Goal: Find specific page/section: Find specific page/section

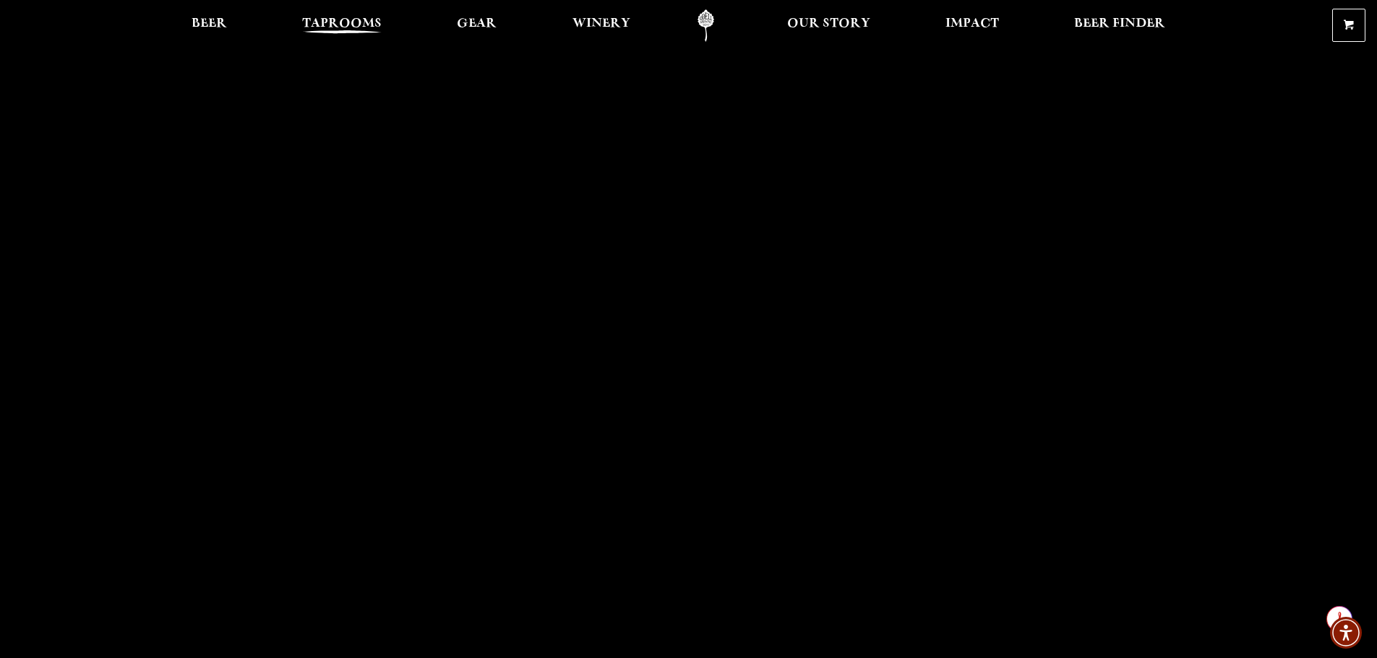
click at [320, 30] on span "Taprooms" at bounding box center [342, 24] width 80 height 12
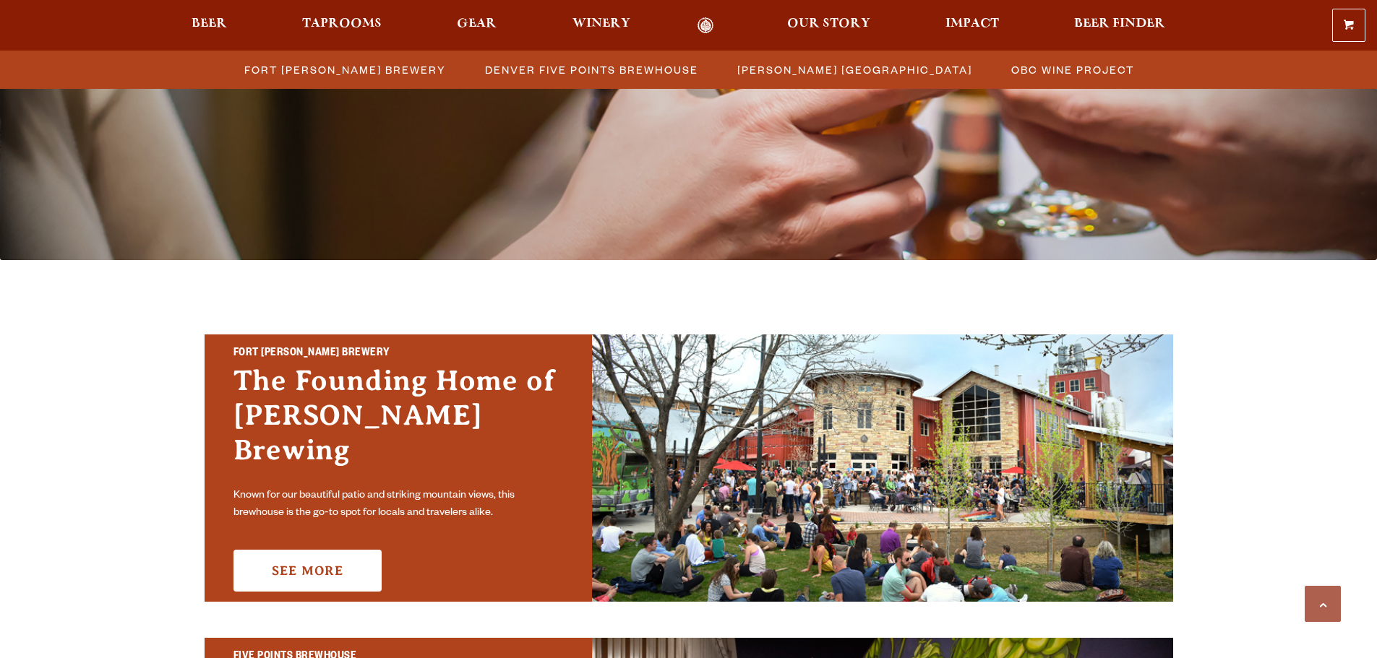
scroll to position [506, 0]
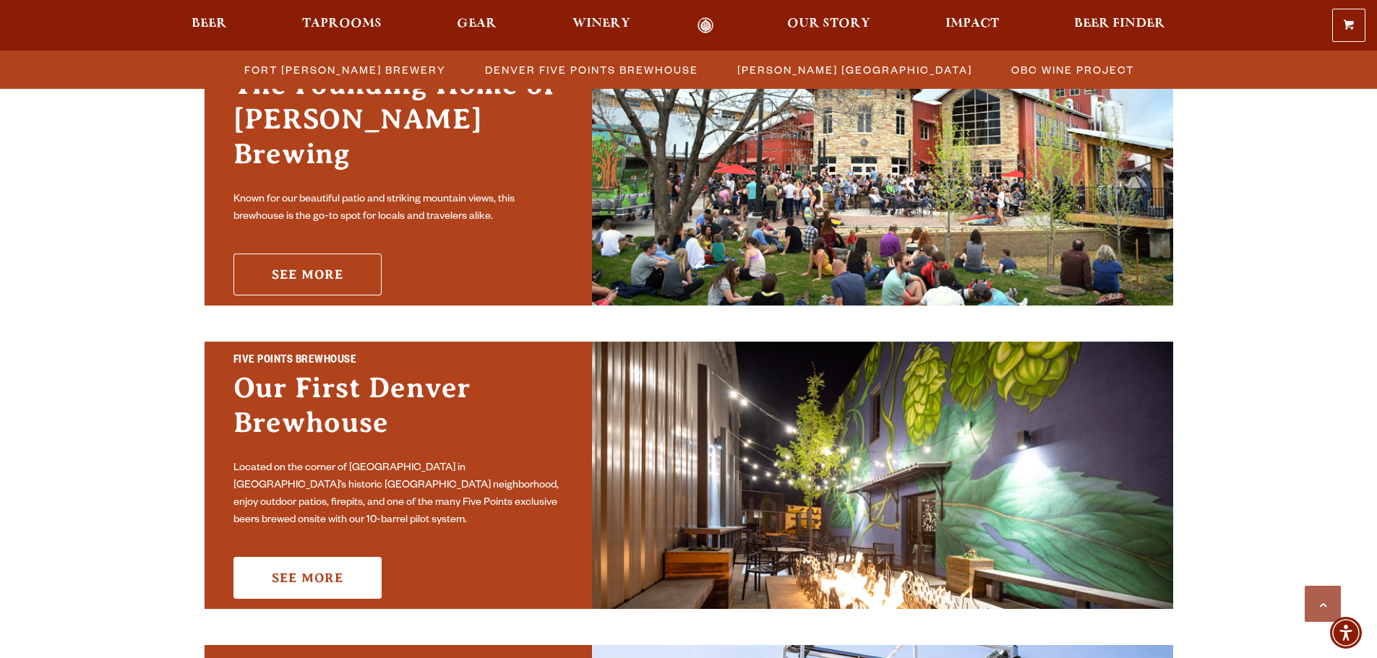
click at [280, 257] on link "See More" at bounding box center [307, 275] width 148 height 42
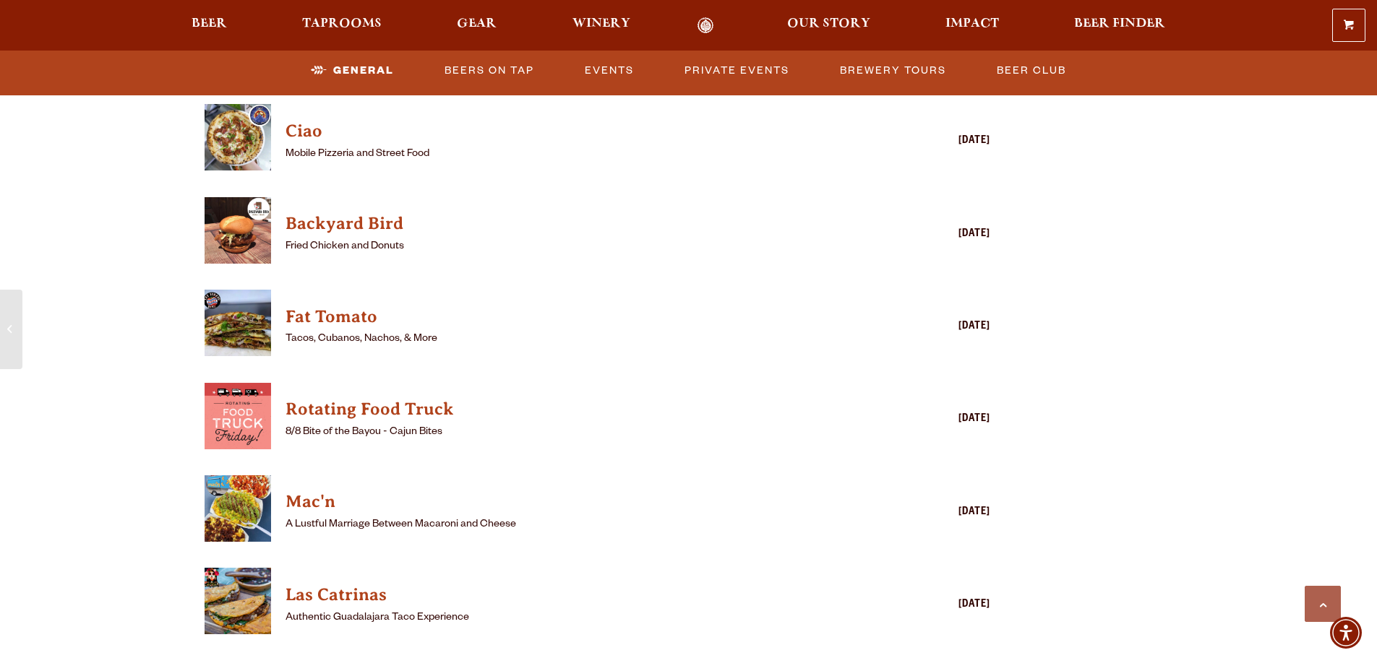
scroll to position [1735, 0]
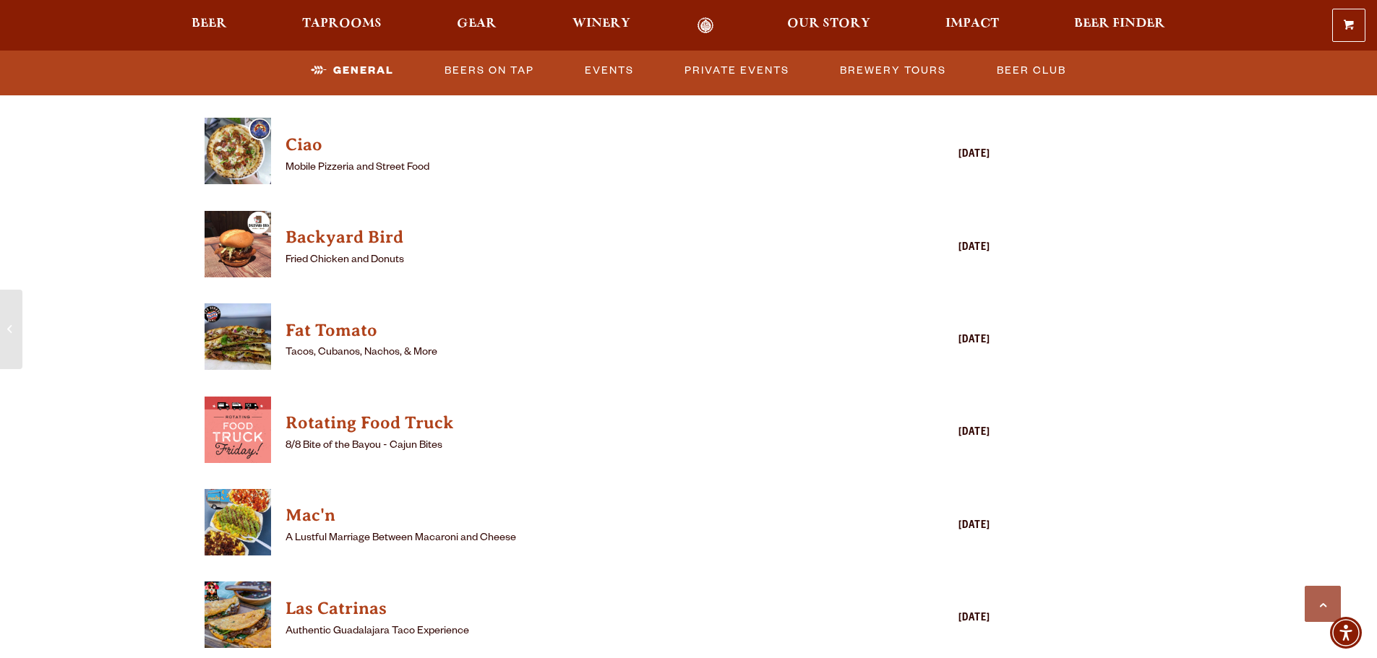
click at [410, 258] on div "Backyard Bird Fried Chicken and Donuts Thursday" at bounding box center [638, 248] width 705 height 74
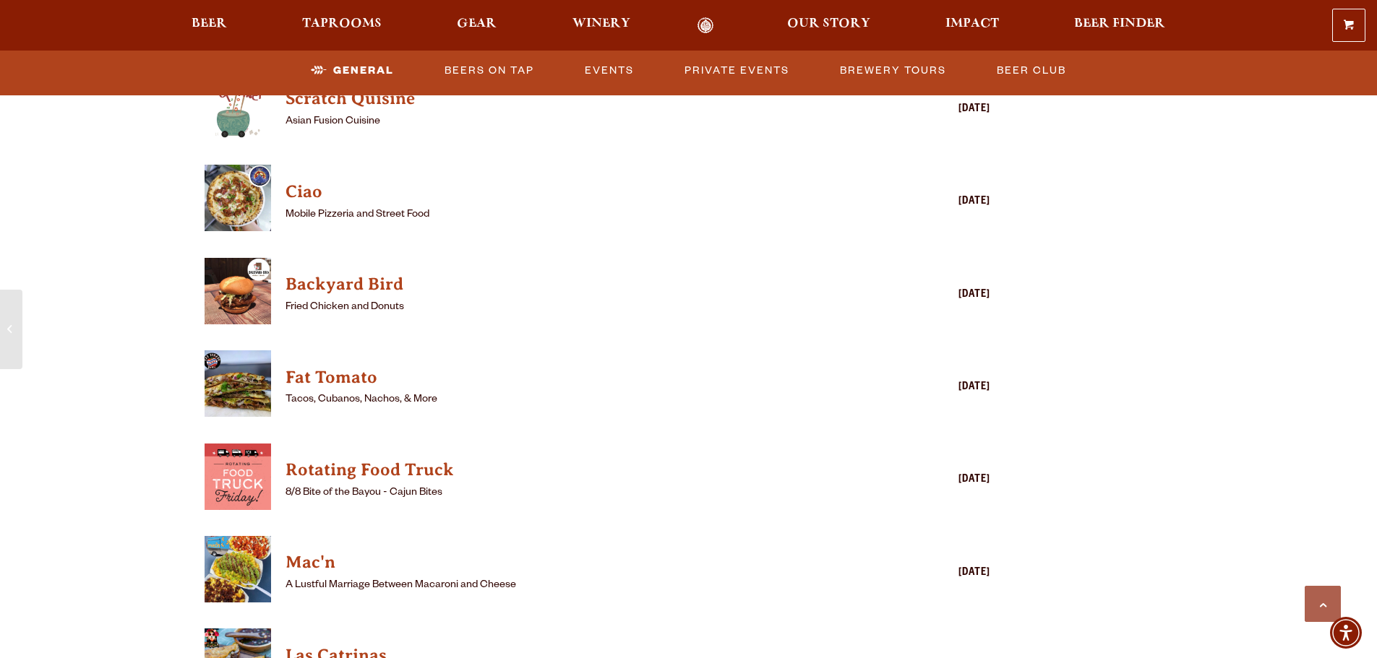
scroll to position [1662, 0]
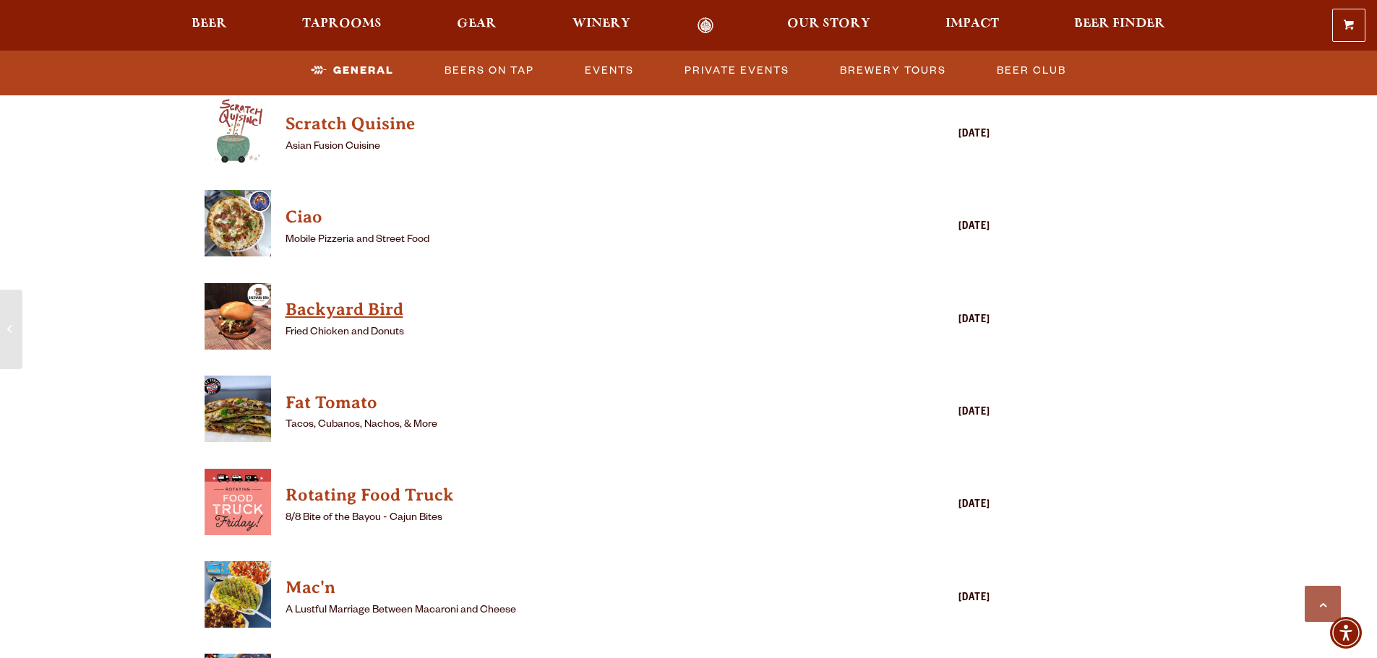
click at [372, 304] on h4 "Backyard Bird" at bounding box center [577, 310] width 583 height 23
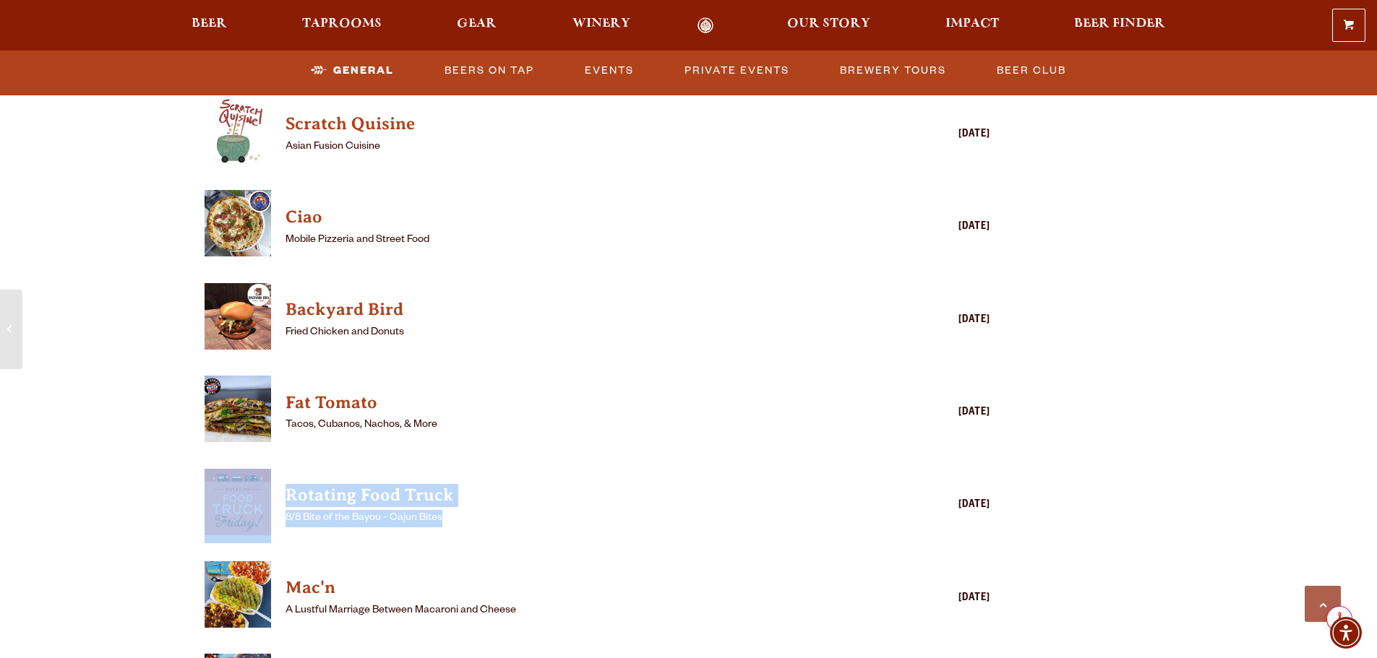
drag, startPoint x: 458, startPoint y: 506, endPoint x: 216, endPoint y: 502, distance: 241.5
click at [216, 502] on div "Rotating Food Truck 8/8 Bite of the Bayou - Cajun Bites Friday" at bounding box center [598, 506] width 786 height 74
click at [127, 473] on div "The Founding Home of Odell Brewing Fort Collins Brewery Known for our beautiful…" at bounding box center [688, 400] width 1377 height 4125
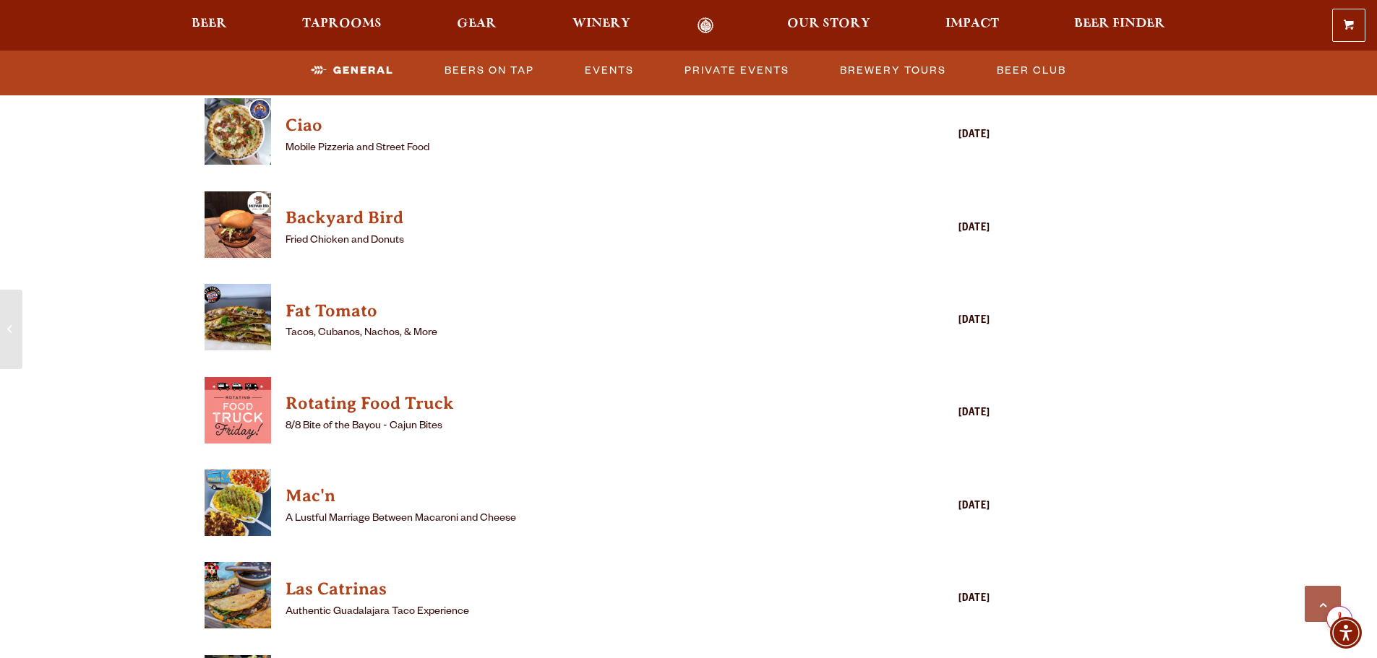
scroll to position [1879, 0]
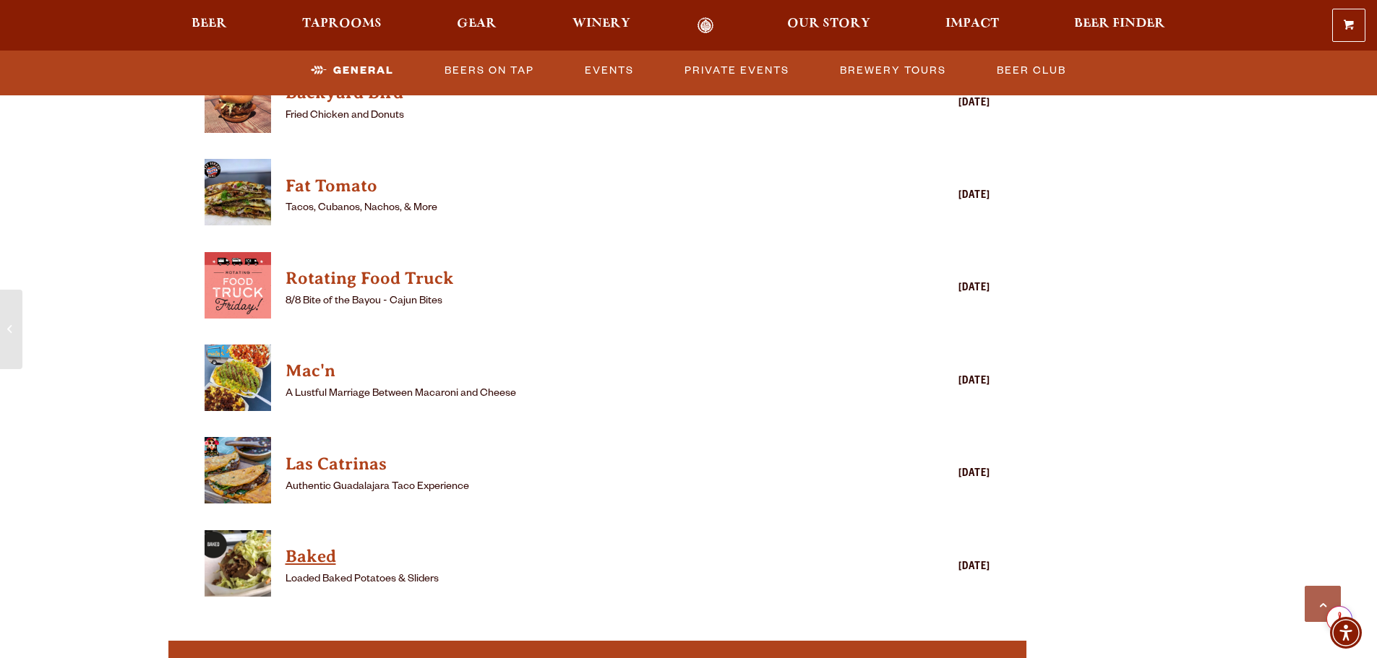
click at [304, 546] on h4 "Baked" at bounding box center [577, 557] width 583 height 23
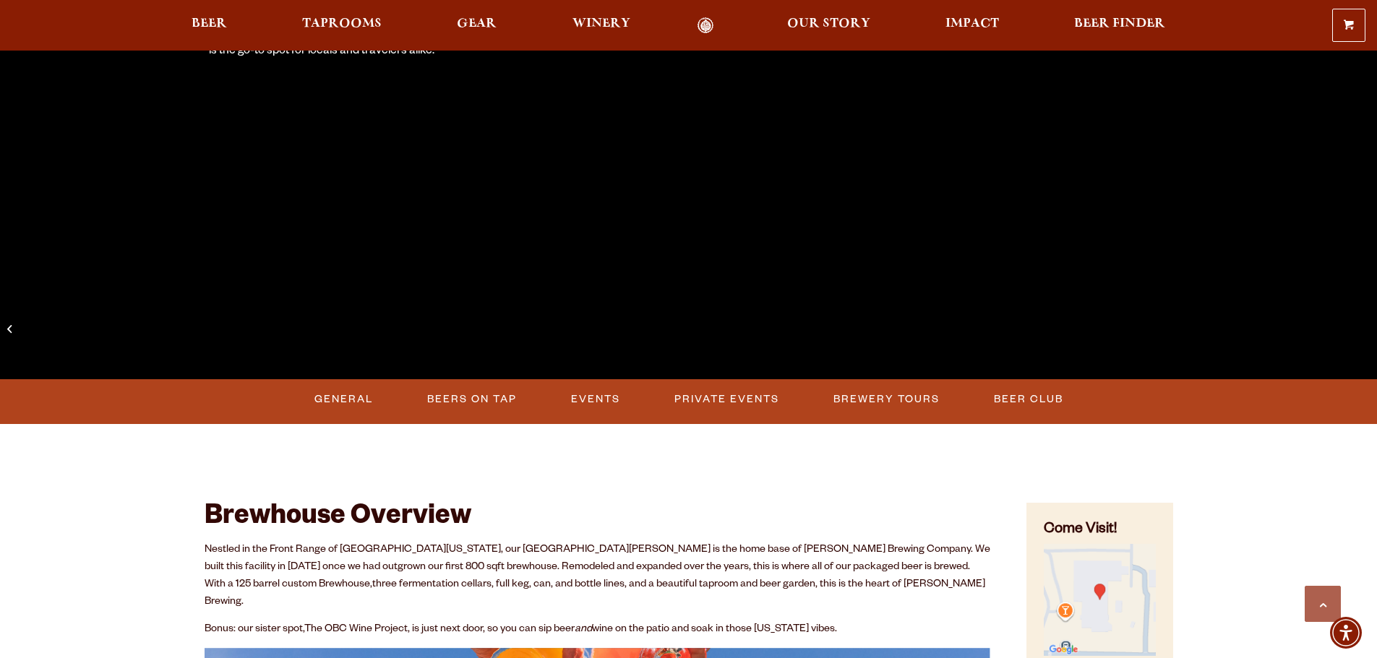
scroll to position [72, 0]
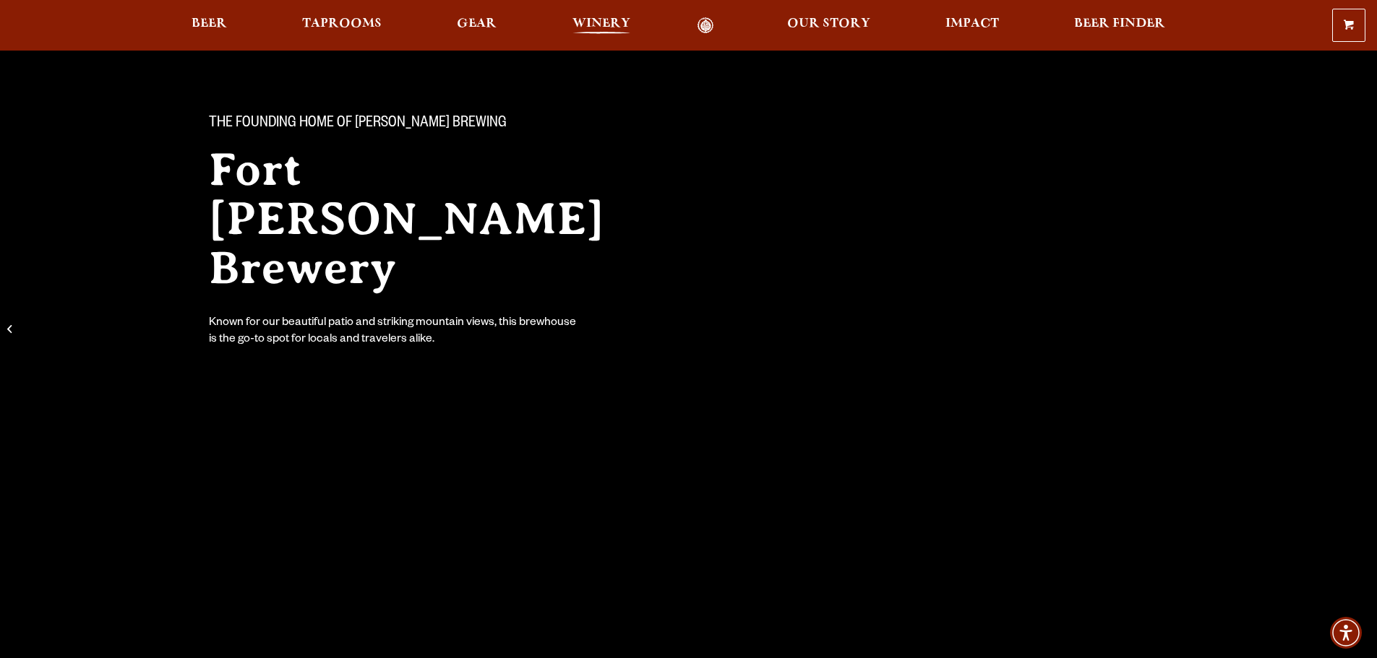
click at [582, 18] on span "Winery" at bounding box center [601, 24] width 58 height 12
